Goal: Task Accomplishment & Management: Manage account settings

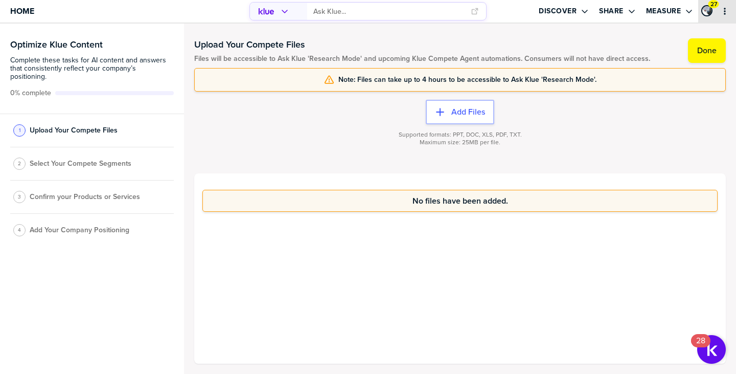
click at [726, 13] on icon "primary" at bounding box center [725, 11] width 8 height 8
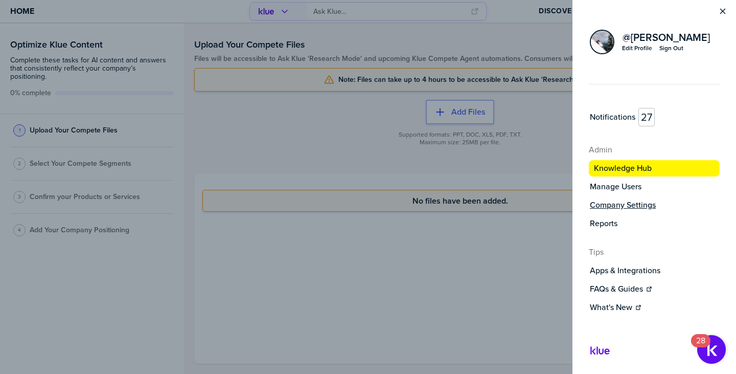
click at [617, 202] on label "Company Settings" at bounding box center [623, 205] width 66 height 10
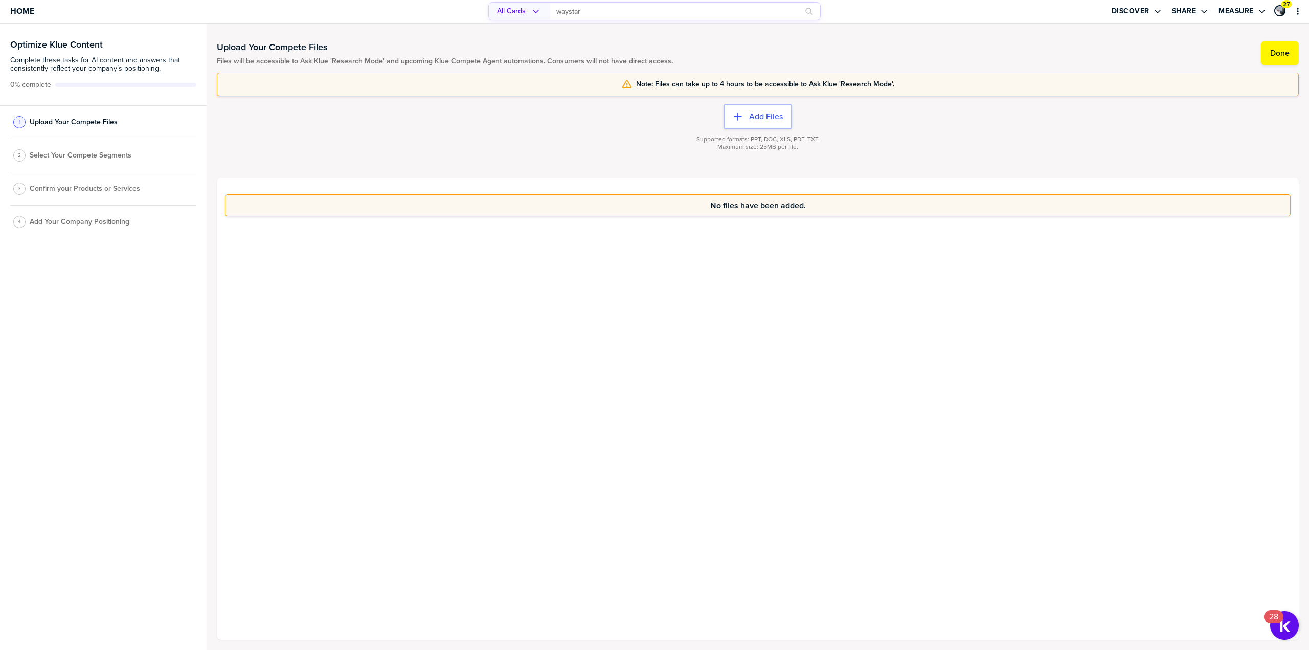
click at [85, 160] on div "2 Select Your Compete Segments" at bounding box center [103, 155] width 186 height 33
click at [99, 156] on span "Select Your Compete Segments" at bounding box center [81, 155] width 102 height 8
click at [1289, 54] on label "Done" at bounding box center [1279, 53] width 19 height 10
click at [63, 160] on span "Select Your Compete Segments" at bounding box center [81, 158] width 102 height 8
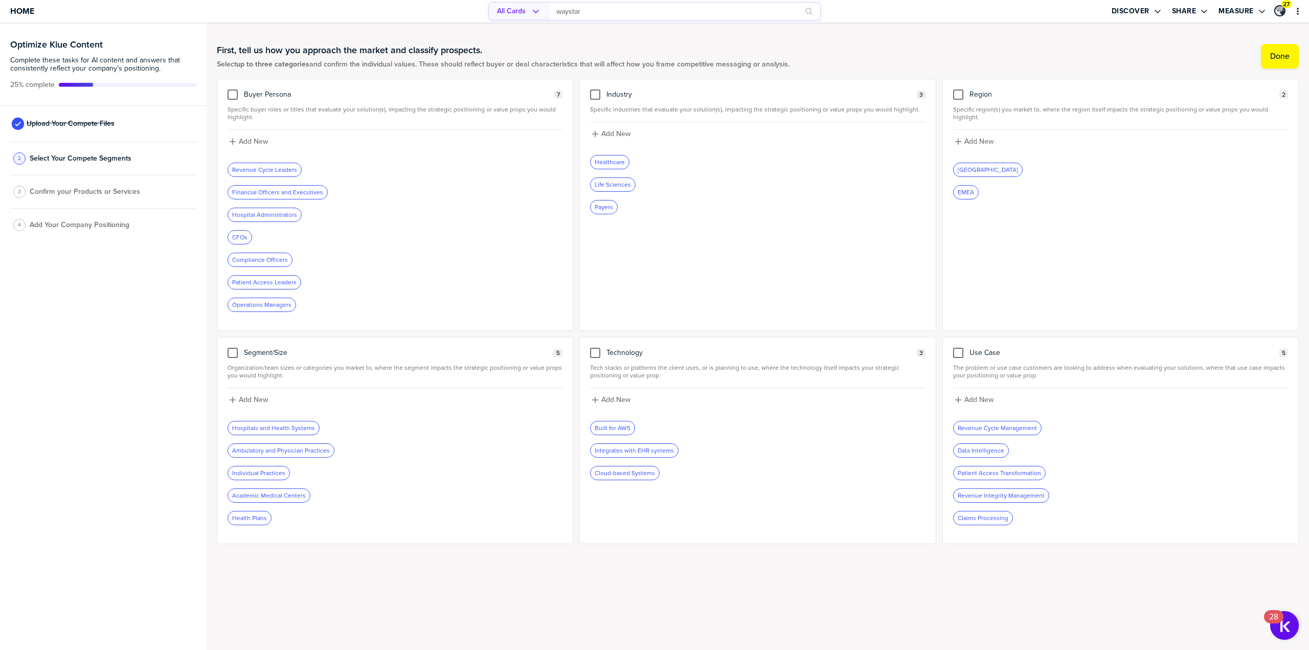
click at [66, 190] on span "Confirm your Products or Services" at bounding box center [85, 192] width 110 height 8
click at [249, 167] on div "Revenue Cycle Leaders" at bounding box center [264, 169] width 73 height 13
click at [1273, 58] on label "Done" at bounding box center [1279, 56] width 19 height 10
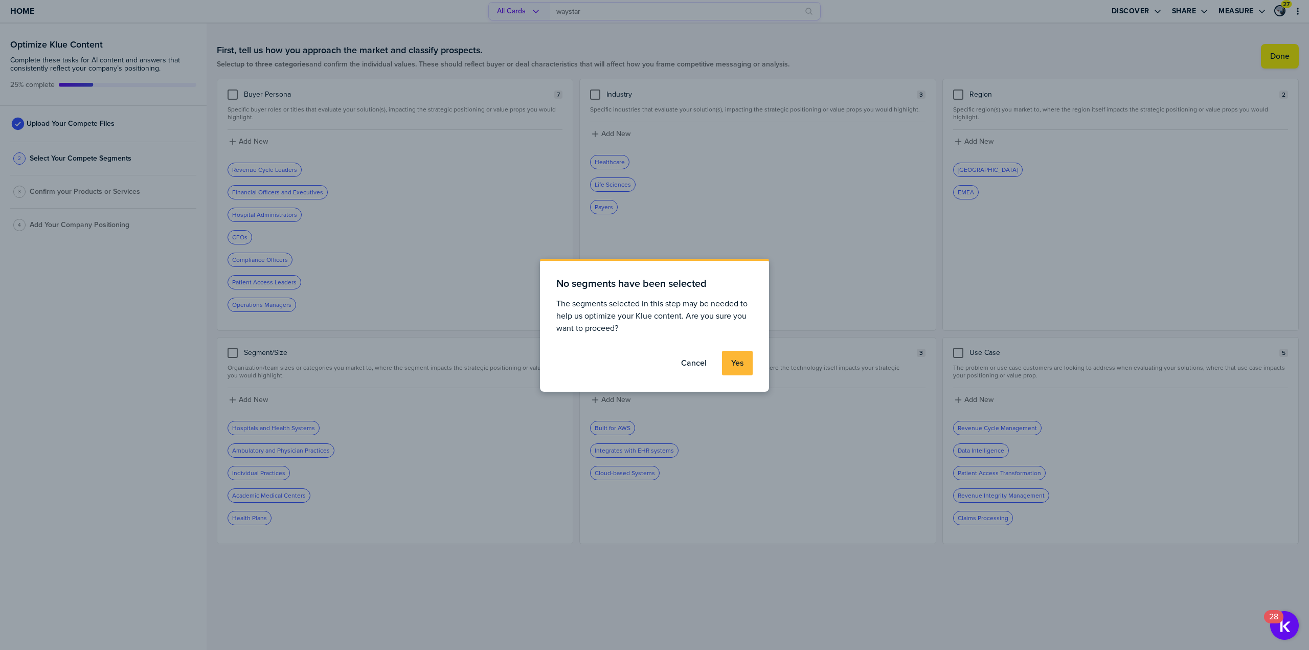
click at [739, 366] on label "Yes" at bounding box center [737, 363] width 12 height 10
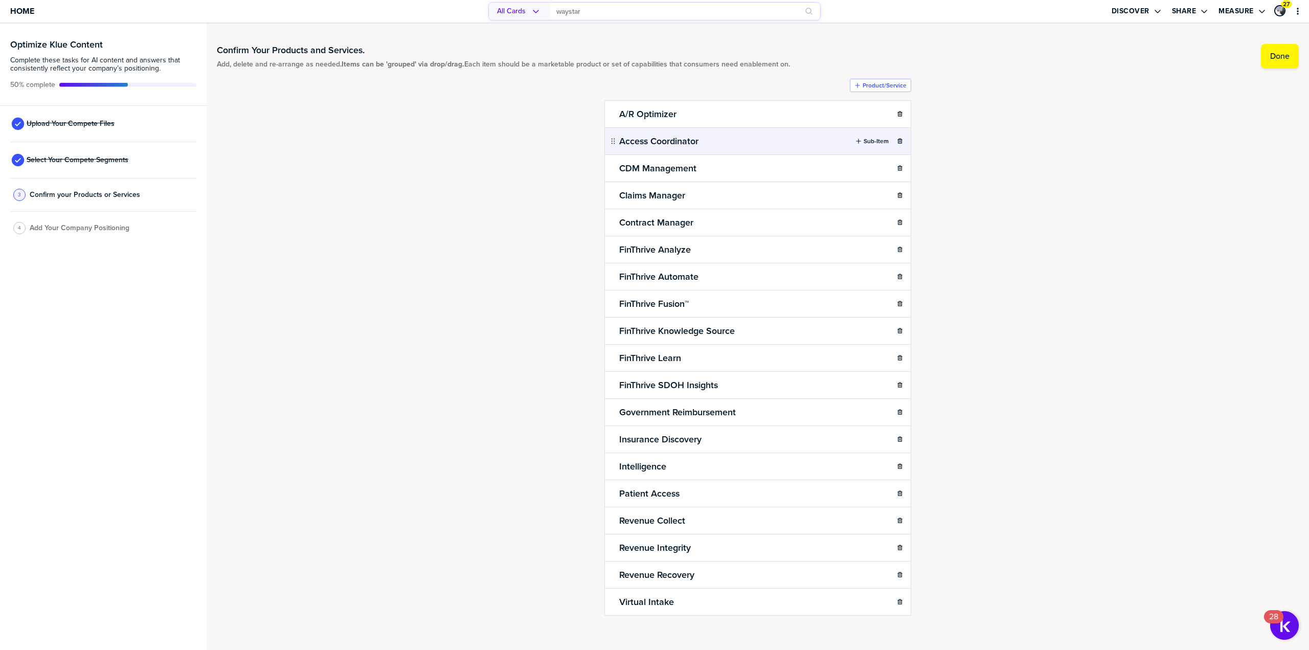
scroll to position [3, 0]
click at [25, 12] on span "Home" at bounding box center [22, 11] width 24 height 9
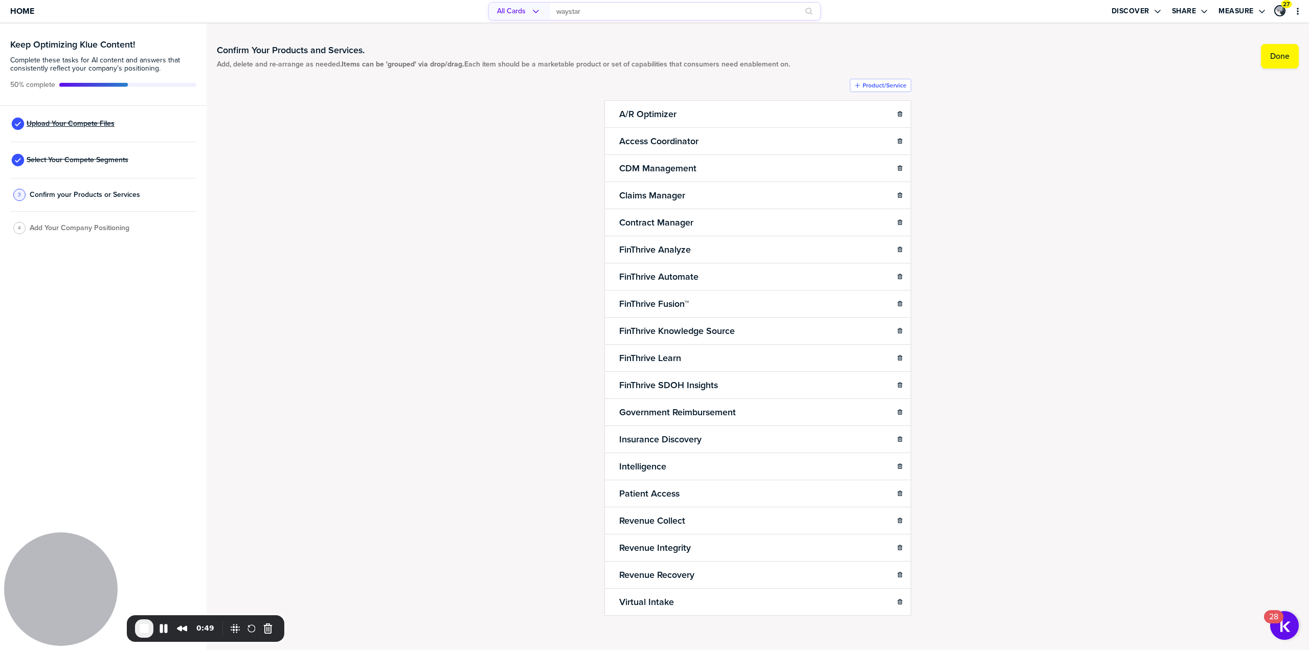
click at [59, 122] on span "Upload Your Compete Files" at bounding box center [71, 124] width 88 height 8
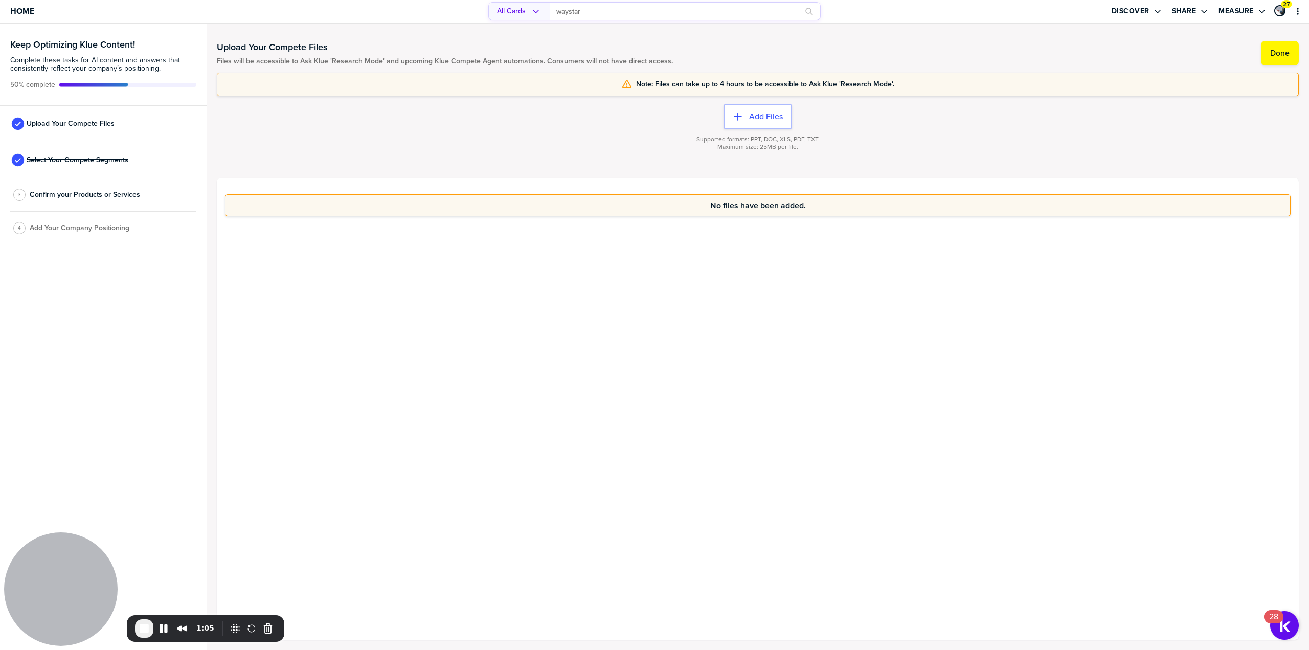
click at [102, 160] on span "Select Your Compete Segments" at bounding box center [78, 160] width 102 height 8
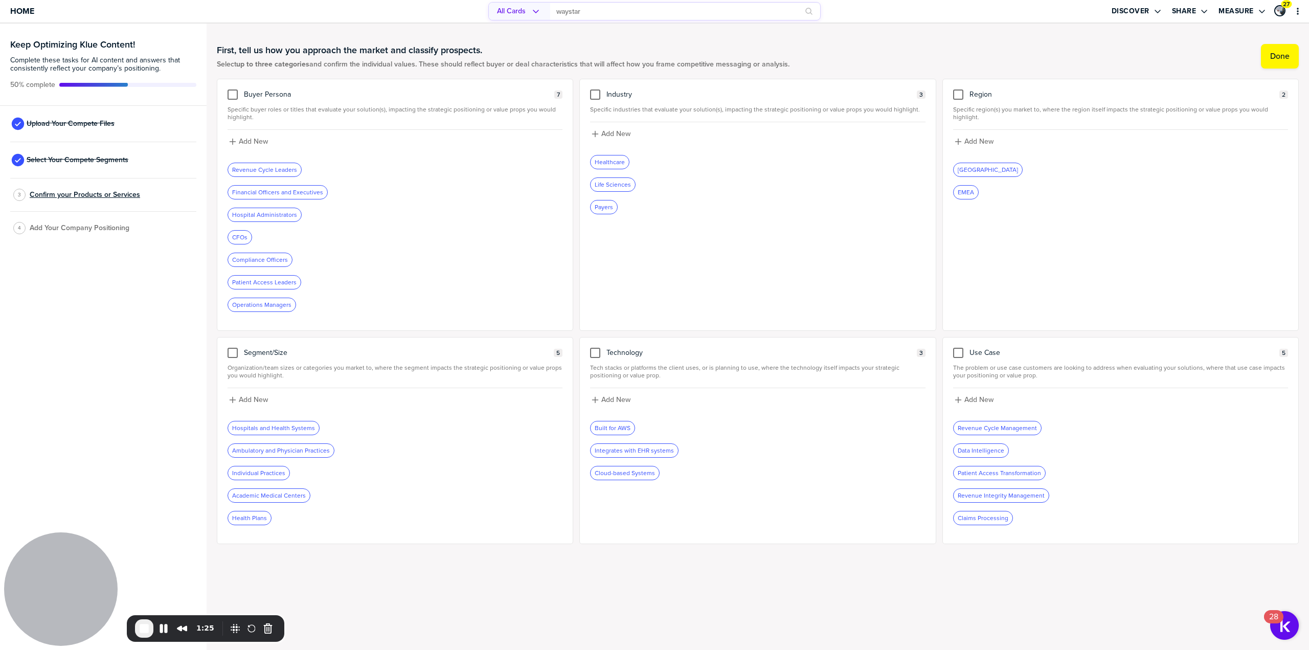
click at [65, 196] on span "Confirm your Products or Services" at bounding box center [85, 195] width 110 height 8
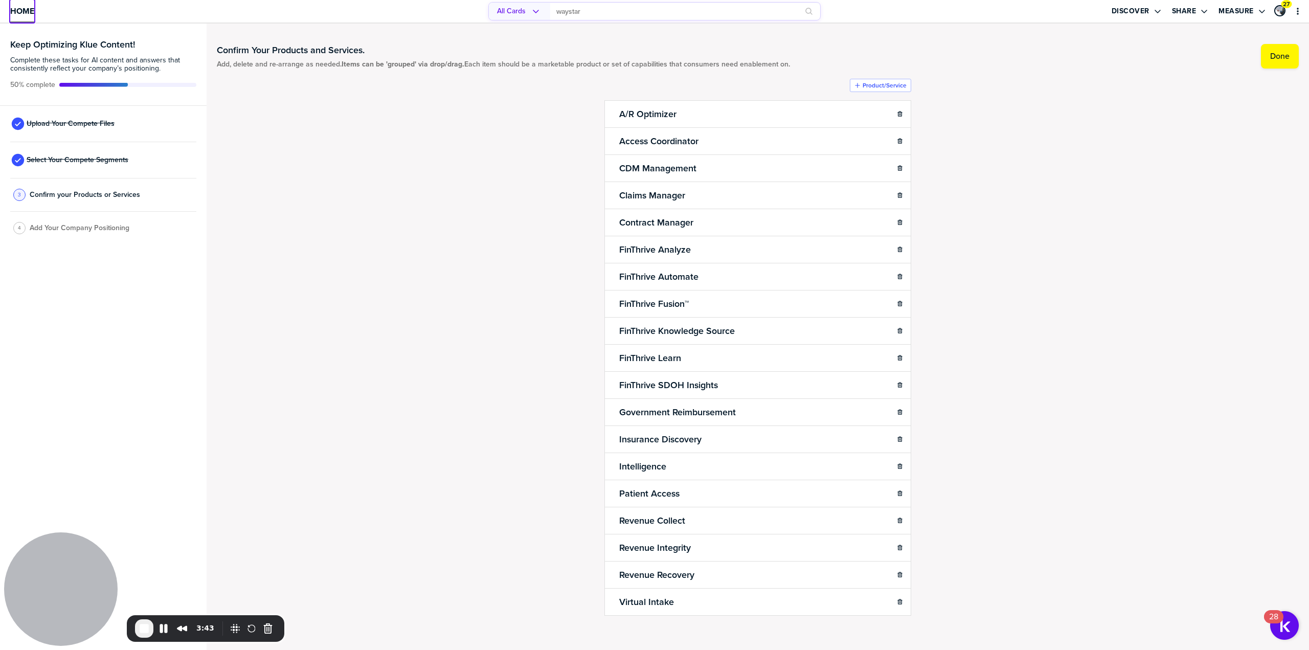
click at [34, 15] on span "Home" at bounding box center [22, 11] width 24 height 9
click at [74, 123] on span "Upload Your Compete Files" at bounding box center [71, 124] width 88 height 8
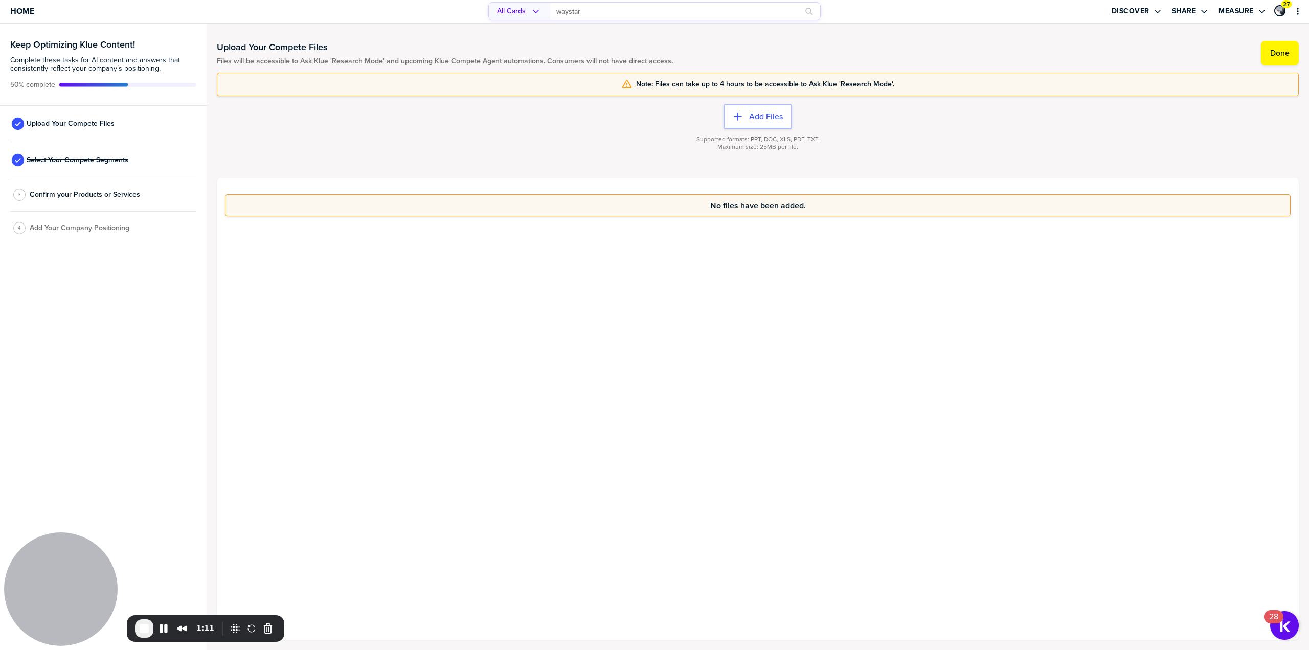
click at [33, 161] on span "Select Your Compete Segments" at bounding box center [78, 160] width 102 height 8
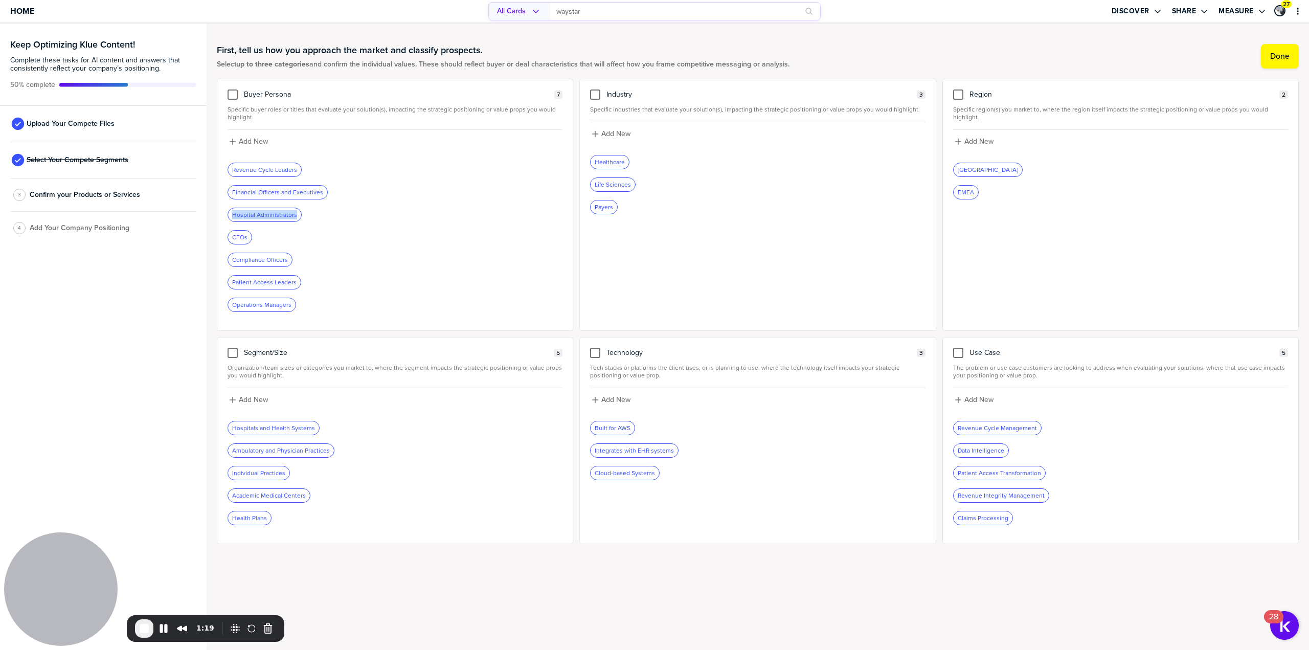
drag, startPoint x: 230, startPoint y: 216, endPoint x: 300, endPoint y: 214, distance: 69.6
click at [300, 214] on div "Hospital Administrators" at bounding box center [395, 215] width 335 height 14
drag, startPoint x: 231, startPoint y: 237, endPoint x: 255, endPoint y: 239, distance: 24.6
click at [254, 238] on div "CFOs" at bounding box center [395, 237] width 335 height 14
drag, startPoint x: 235, startPoint y: 193, endPoint x: 326, endPoint y: 194, distance: 91.5
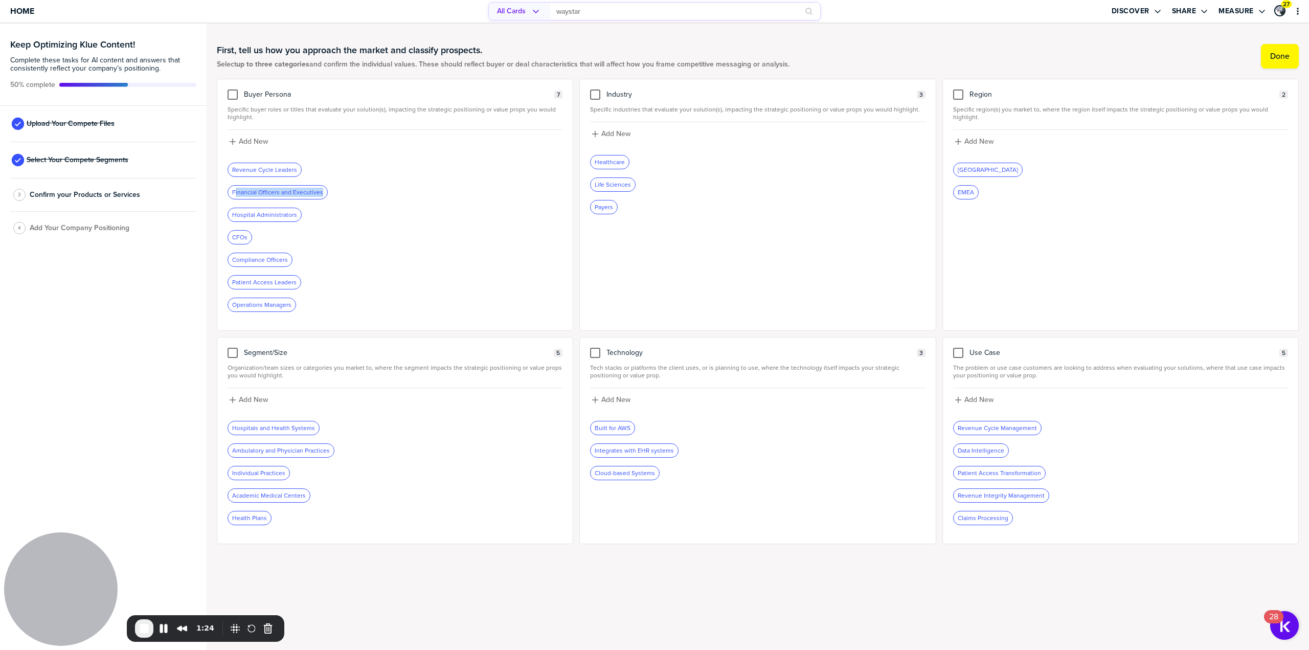
click at [325, 194] on div "Financial Officers and Executives" at bounding box center [395, 192] width 335 height 14
drag, startPoint x: 239, startPoint y: 169, endPoint x: 318, endPoint y: 169, distance: 78.2
click at [318, 169] on div "Revenue Cycle Leaders" at bounding box center [395, 170] width 335 height 14
click at [53, 200] on div "3 Confirm your Products or Services" at bounding box center [103, 194] width 186 height 33
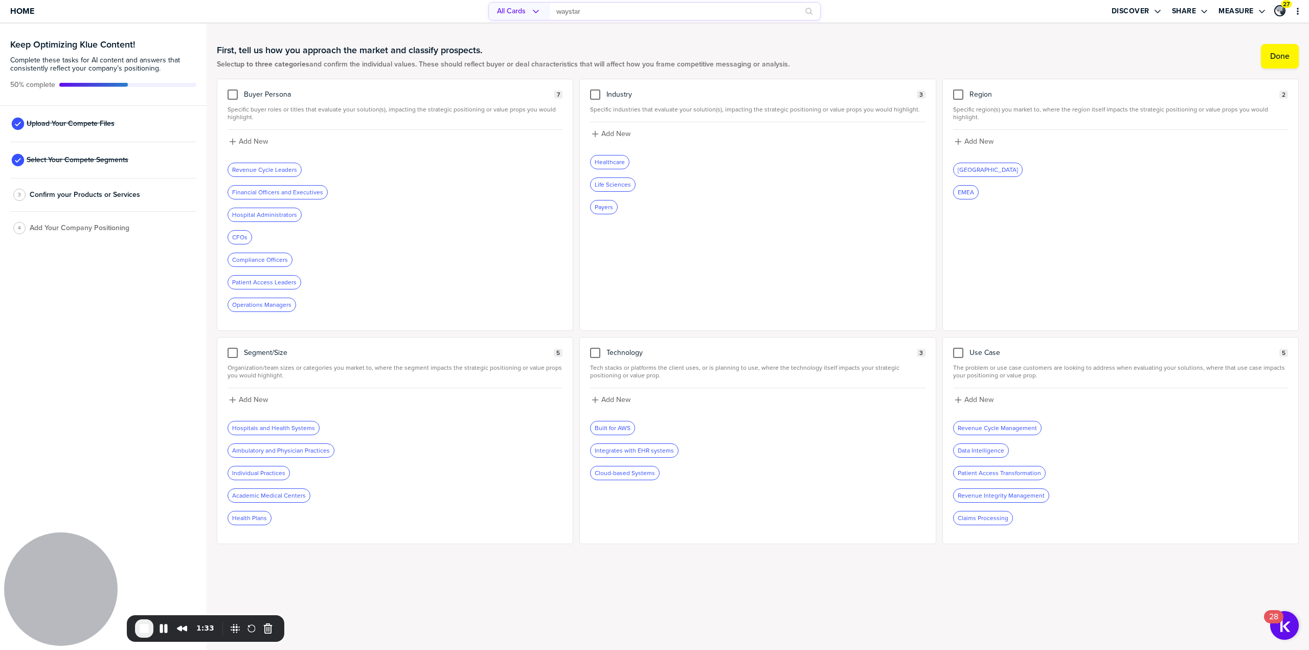
click at [76, 199] on div "3 Confirm your Products or Services" at bounding box center [103, 194] width 186 height 33
click at [102, 195] on span "Confirm your Products or Services" at bounding box center [85, 195] width 110 height 8
